Goal: Use online tool/utility: Utilize a website feature to perform a specific function

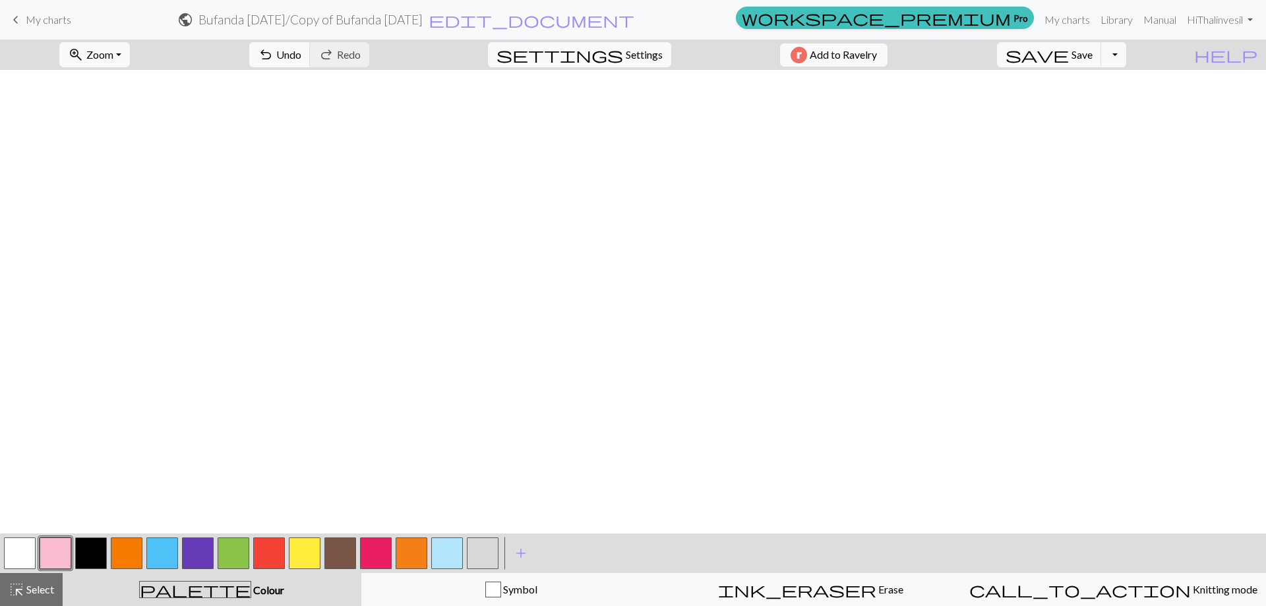
scroll to position [3562, 0]
click at [1093, 59] on span "Save" at bounding box center [1082, 54] width 21 height 13
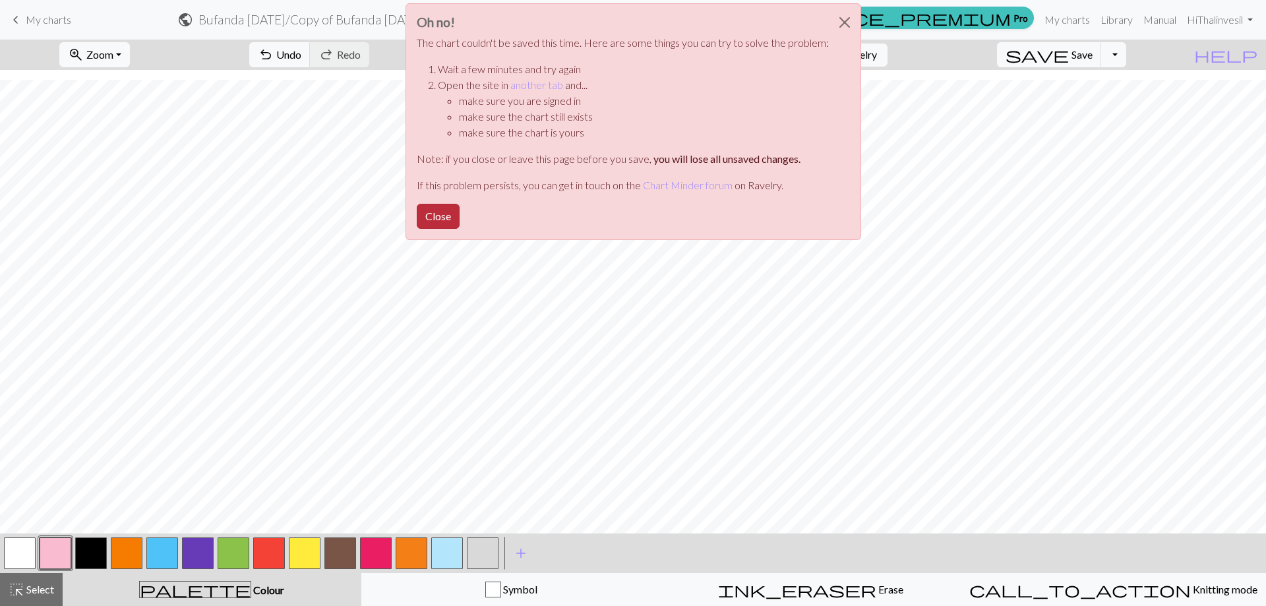
click at [438, 225] on button "Close" at bounding box center [438, 216] width 43 height 25
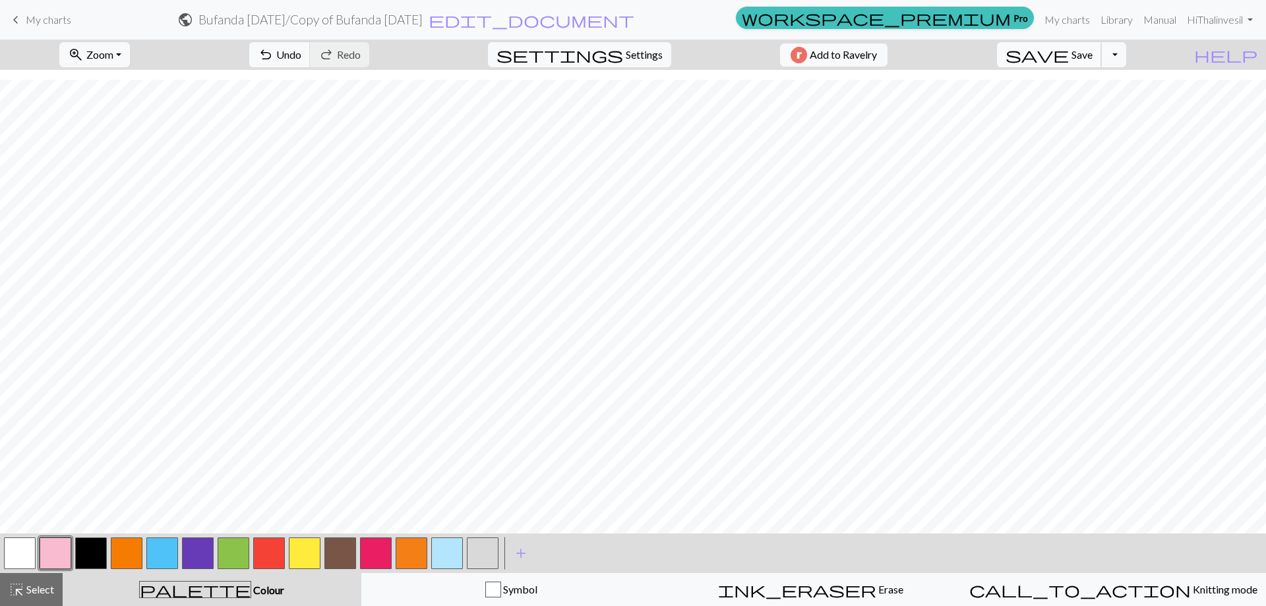
click at [1093, 57] on span "Save" at bounding box center [1082, 54] width 21 height 13
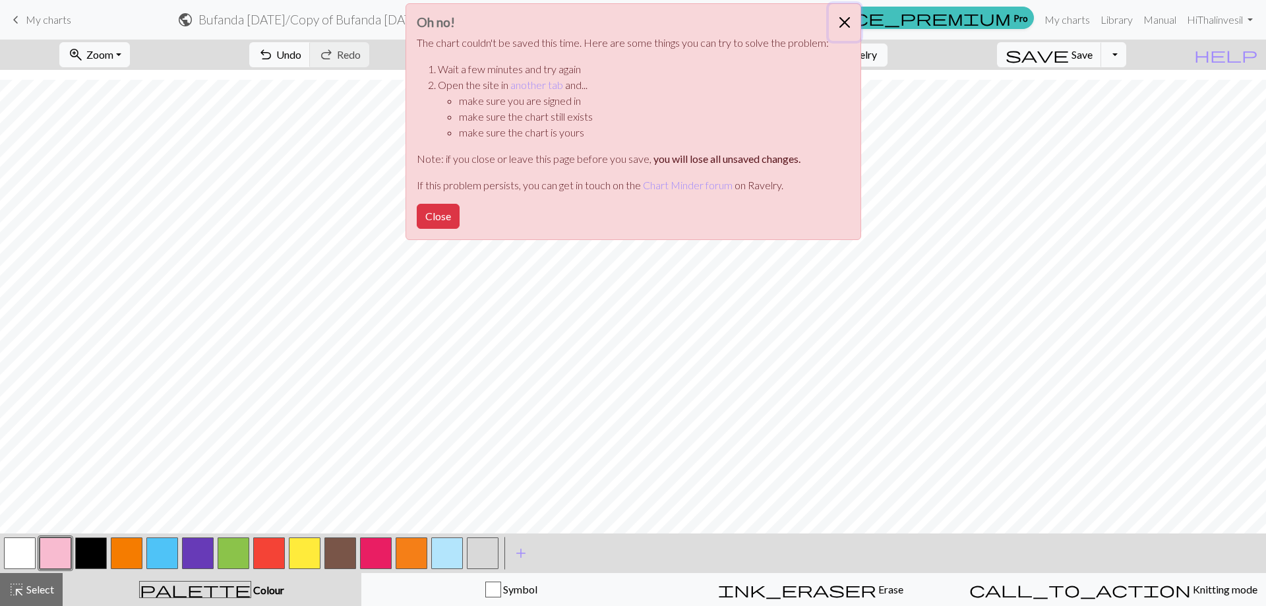
click at [844, 14] on button "Close" at bounding box center [845, 22] width 32 height 37
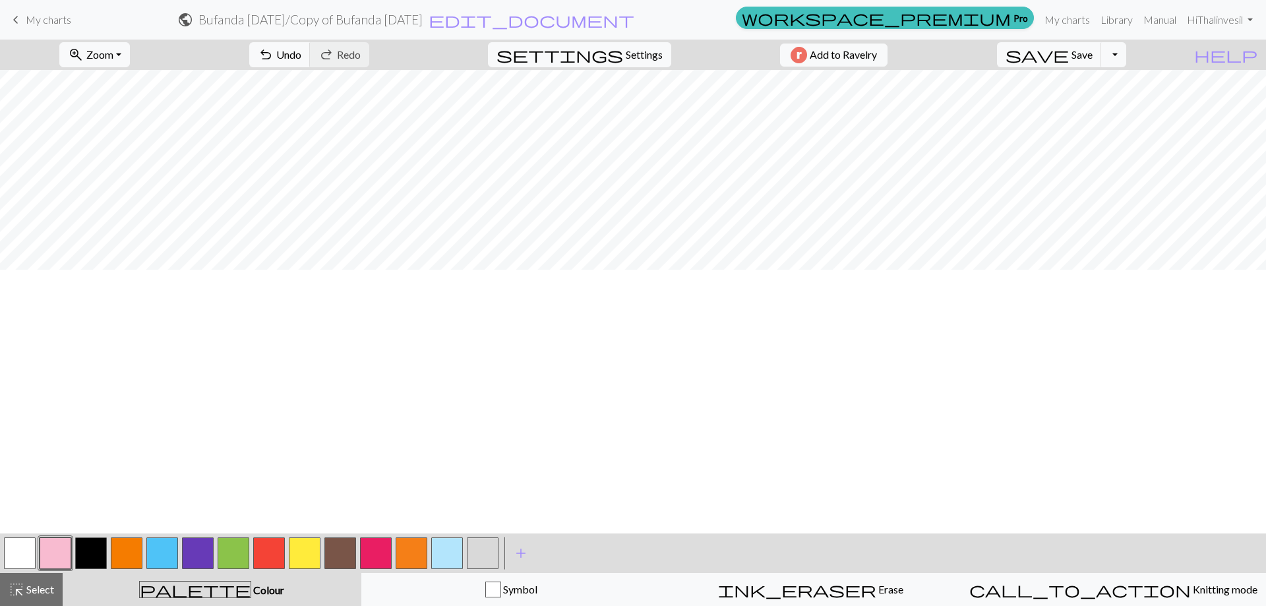
scroll to position [66, 0]
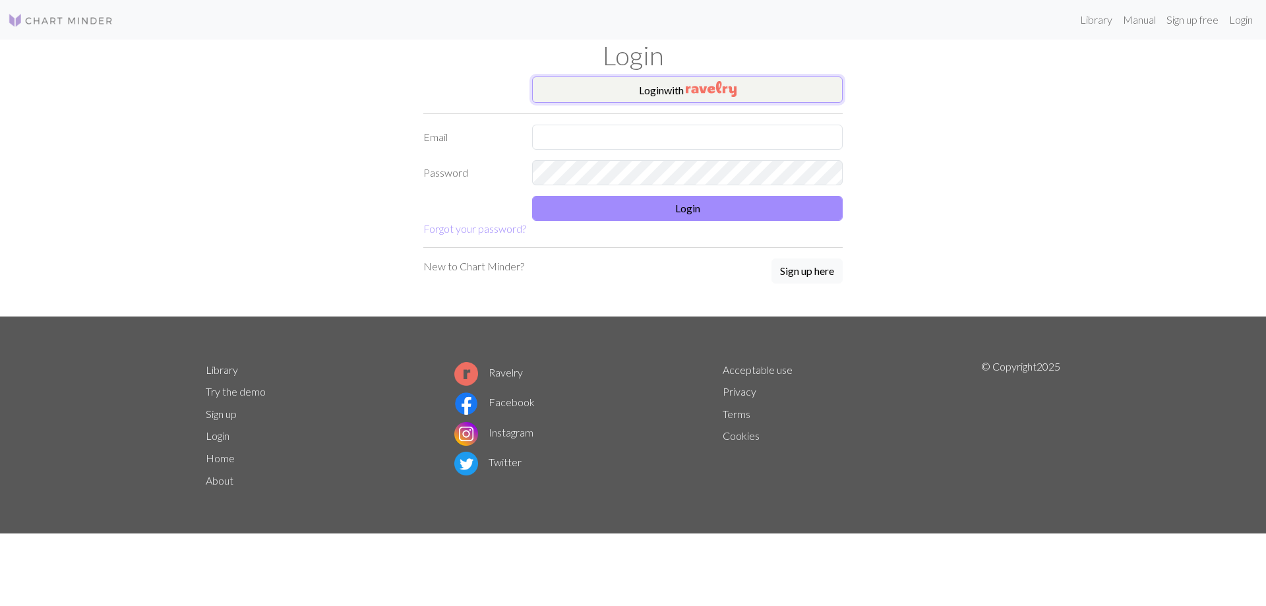
click at [686, 98] on button "Login with" at bounding box center [687, 89] width 311 height 26
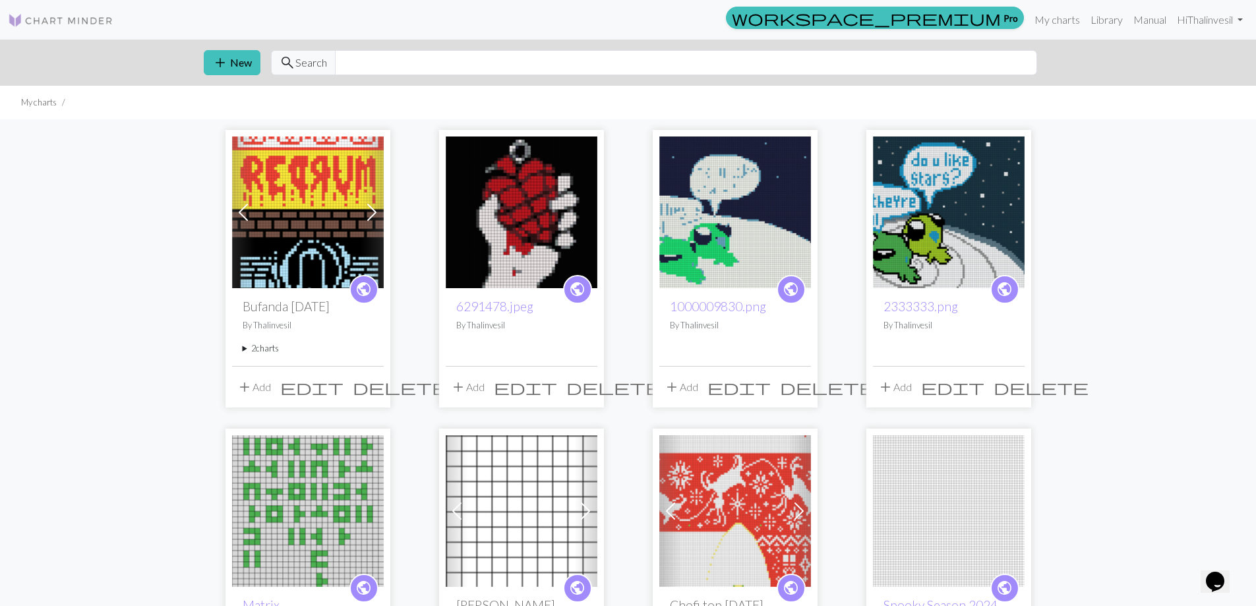
click at [313, 269] on img at bounding box center [308, 212] width 152 height 152
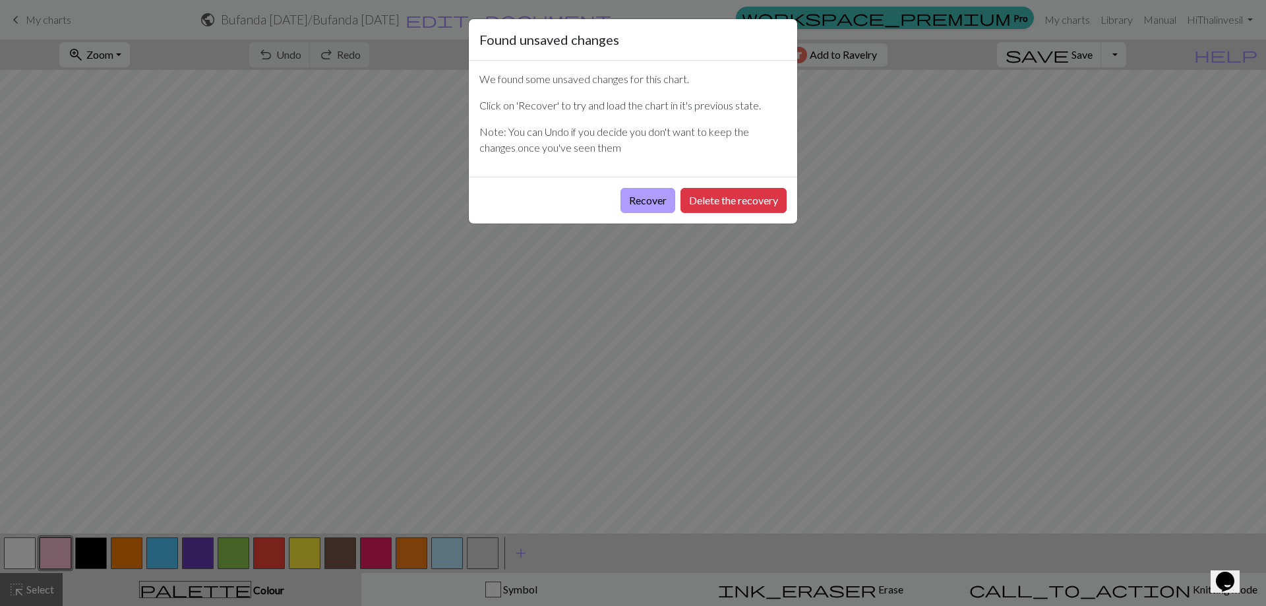
click at [646, 200] on button "Recover" at bounding box center [647, 200] width 55 height 25
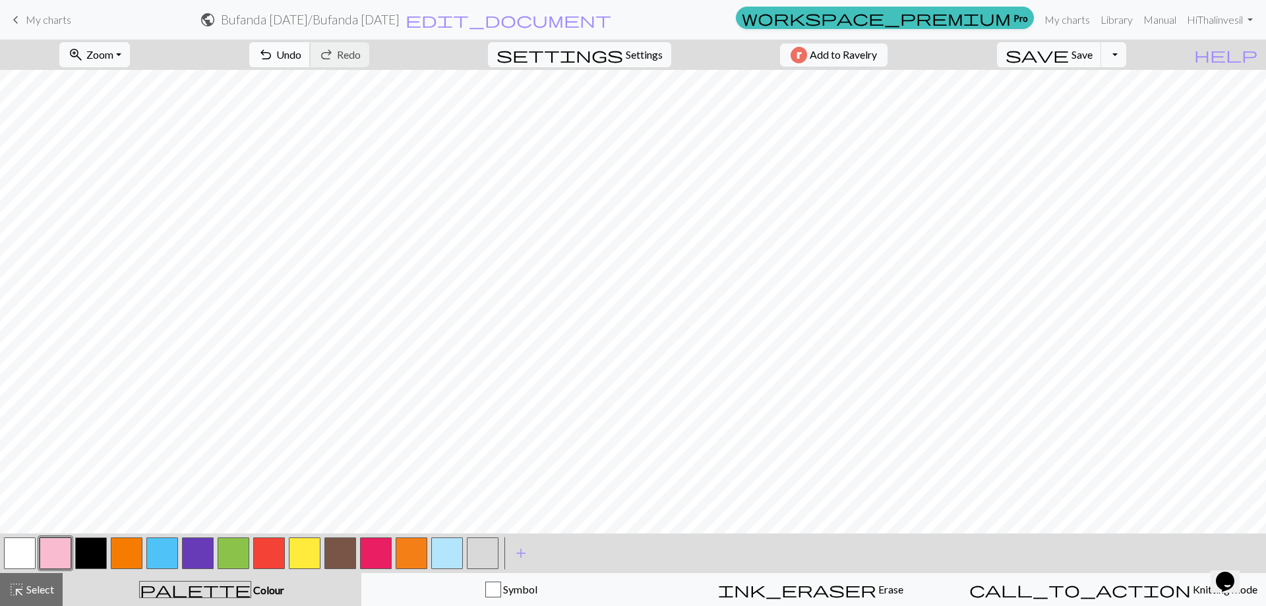
click at [311, 45] on button "undo Undo Undo" at bounding box center [279, 54] width 61 height 25
click at [1069, 56] on span "save" at bounding box center [1037, 54] width 63 height 18
